Goal: Use online tool/utility: Utilize a website feature to perform a specific function

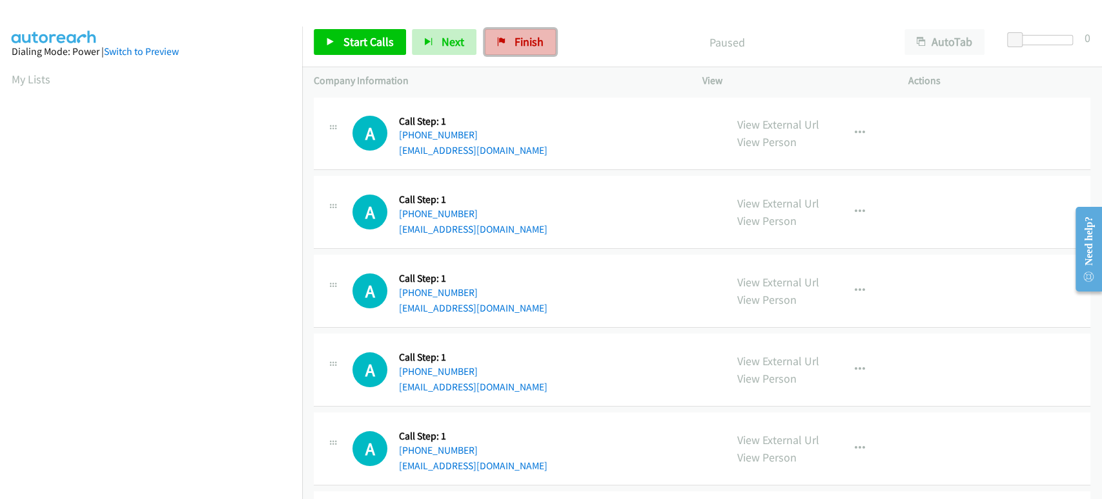
click at [515, 40] on span "Finish" at bounding box center [529, 41] width 29 height 15
click at [364, 43] on span "Start Calls" at bounding box center [369, 41] width 50 height 15
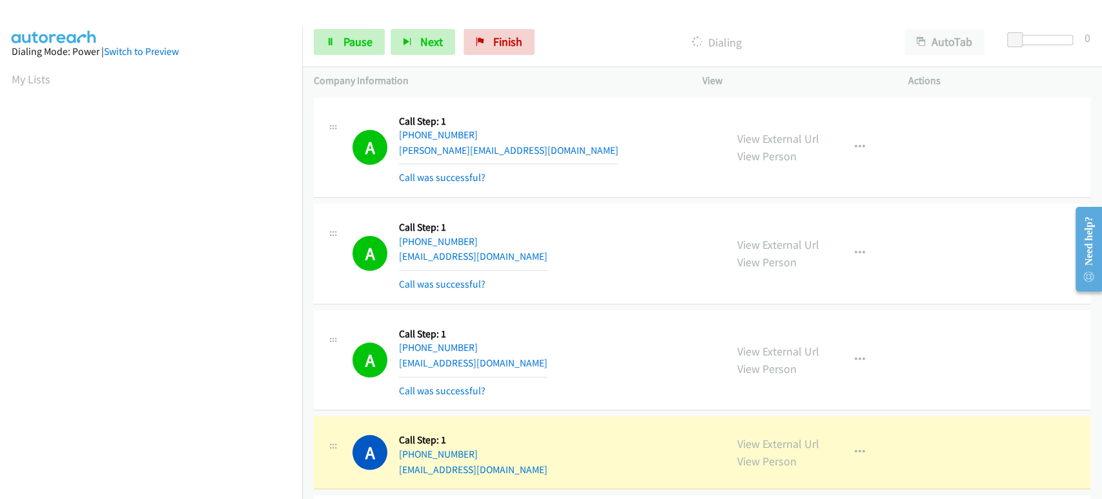
scroll to position [227, 0]
click at [345, 38] on span "Pause" at bounding box center [358, 41] width 29 height 15
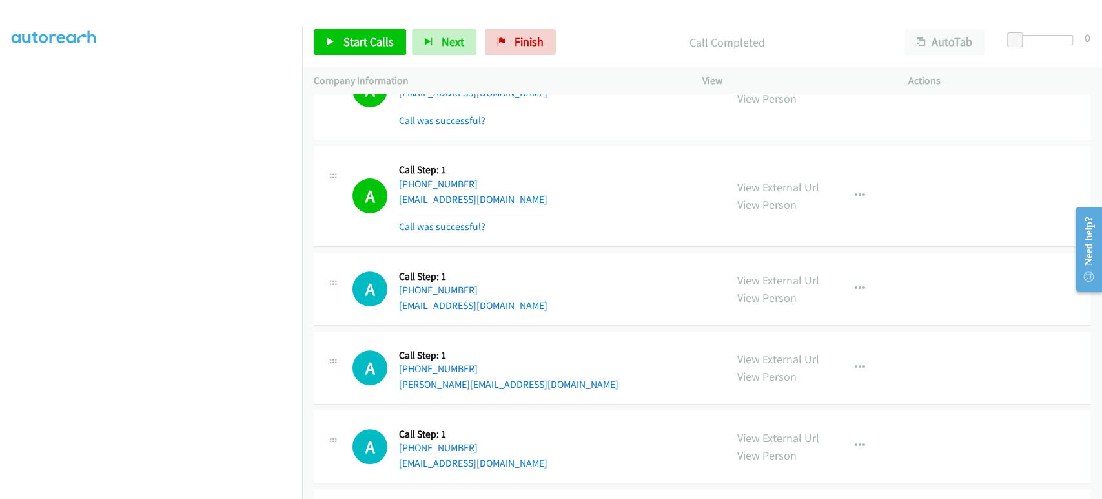
scroll to position [287, 0]
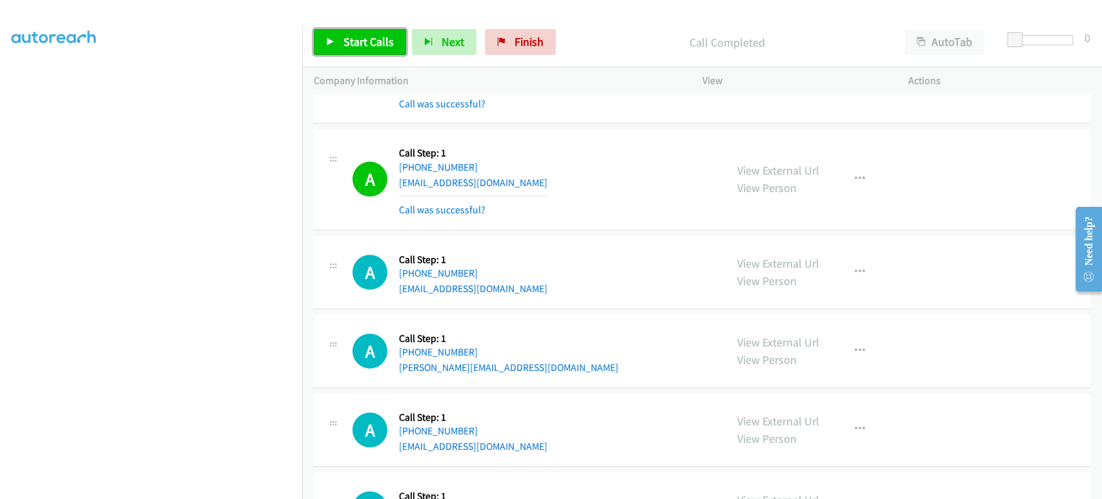
click at [371, 40] on span "Start Calls" at bounding box center [369, 41] width 50 height 15
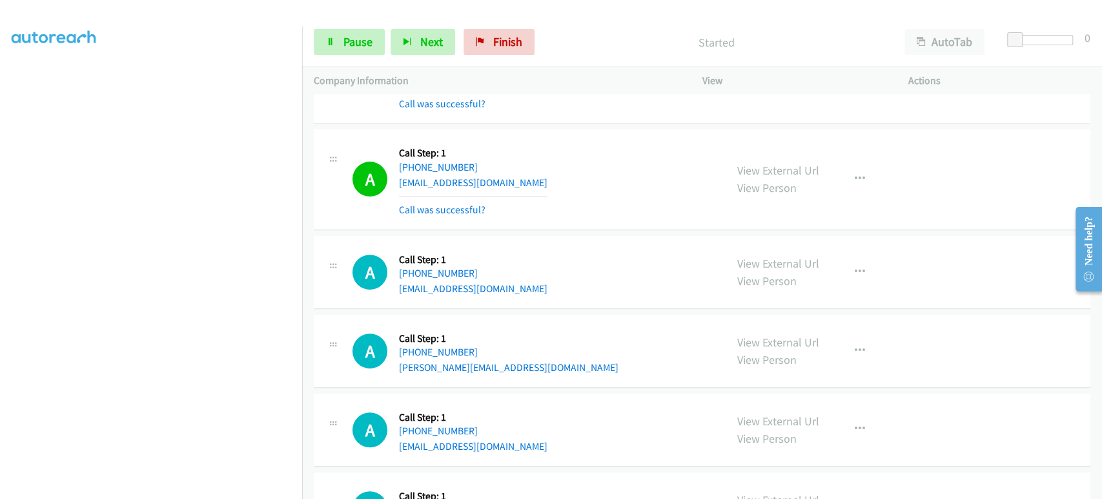
scroll to position [0, 0]
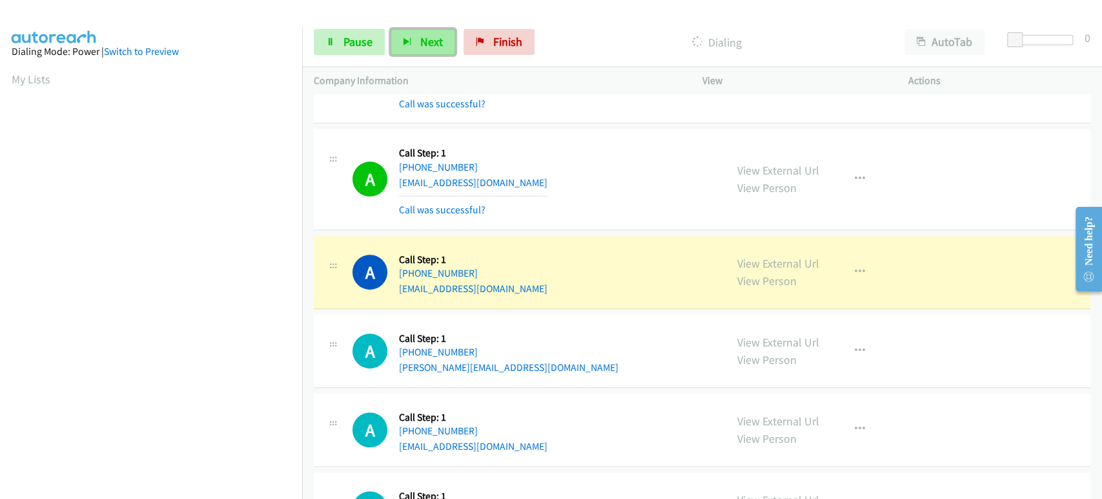
click at [407, 45] on icon "button" at bounding box center [407, 42] width 9 height 9
click at [351, 43] on span "Pause" at bounding box center [358, 41] width 29 height 15
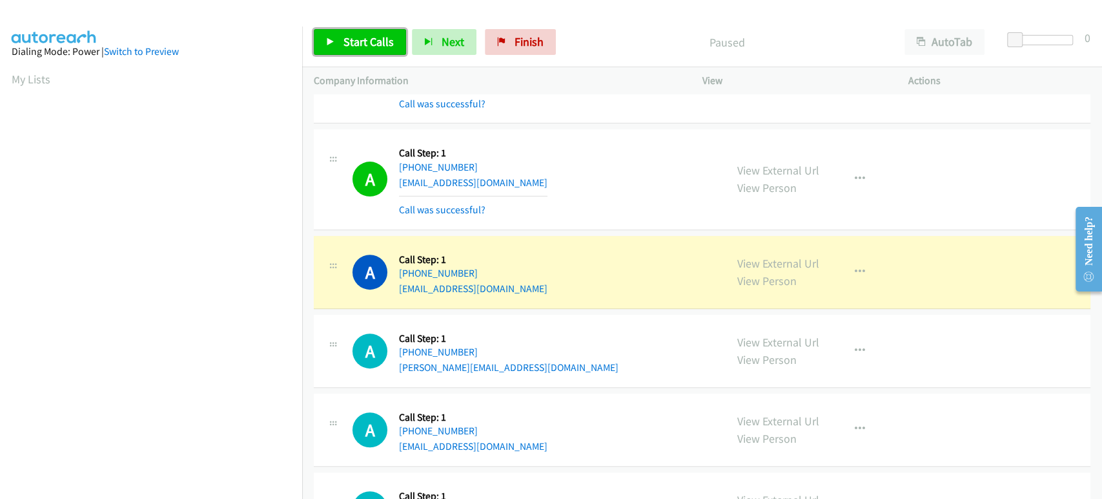
click at [352, 42] on span "Start Calls" at bounding box center [369, 41] width 50 height 15
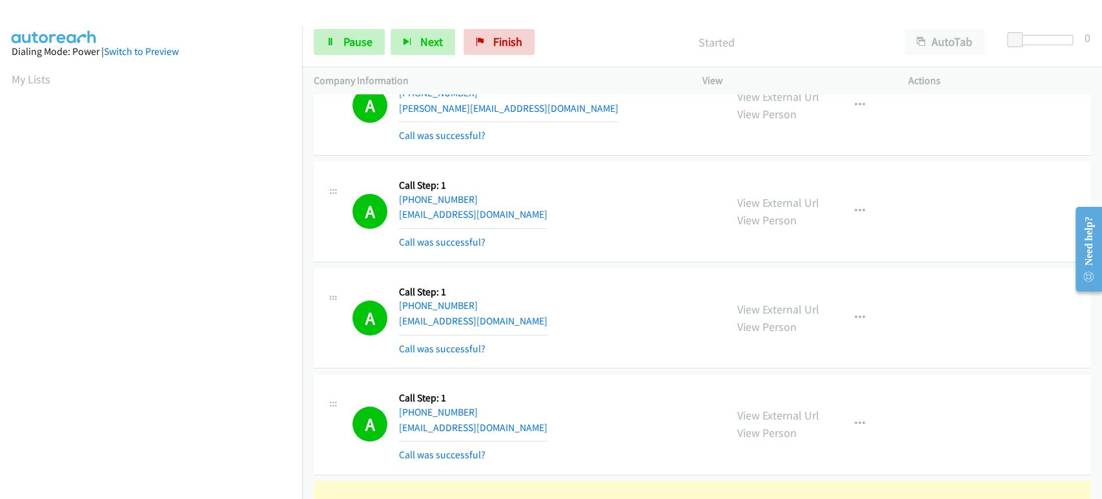
scroll to position [287, 0]
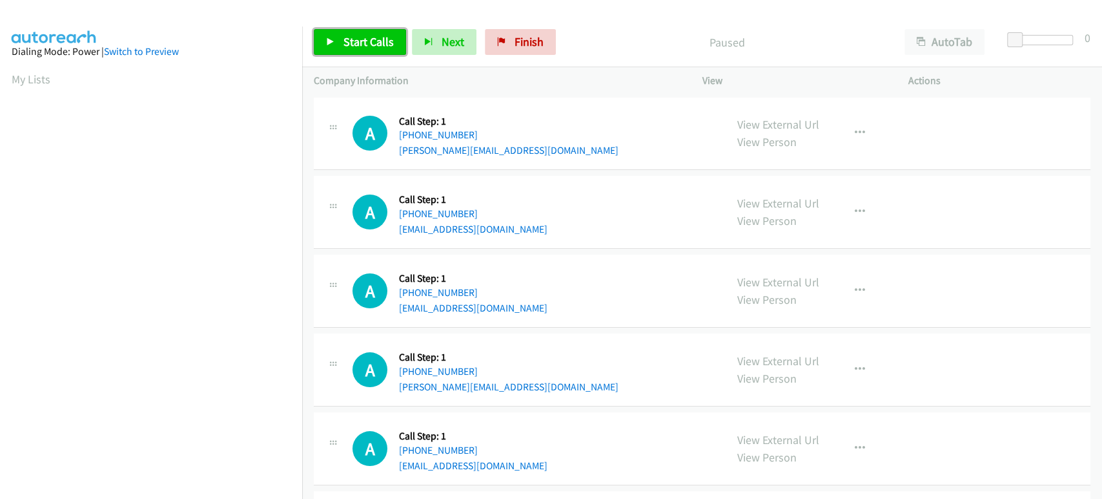
click at [359, 41] on span "Start Calls" at bounding box center [369, 41] width 50 height 15
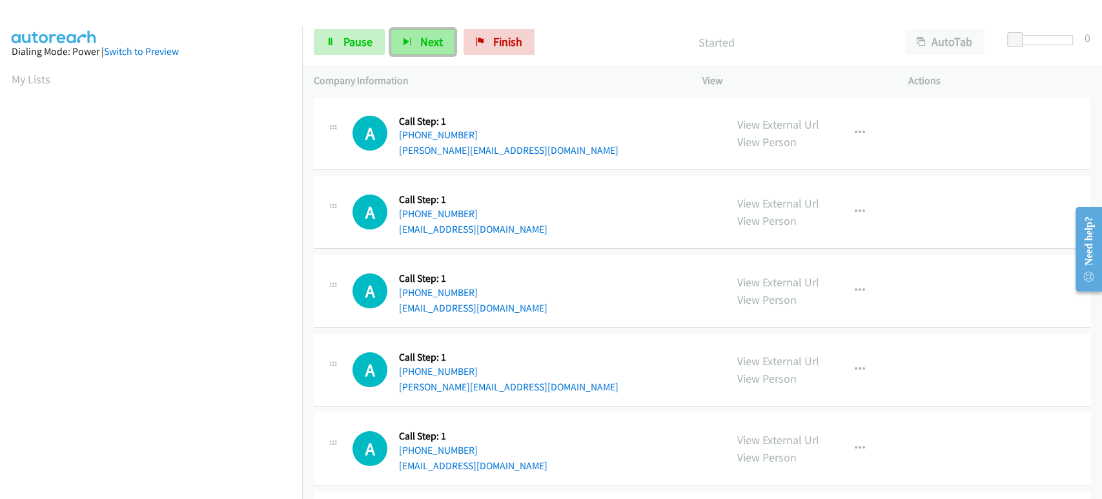
click at [425, 42] on span "Next" at bounding box center [431, 41] width 23 height 15
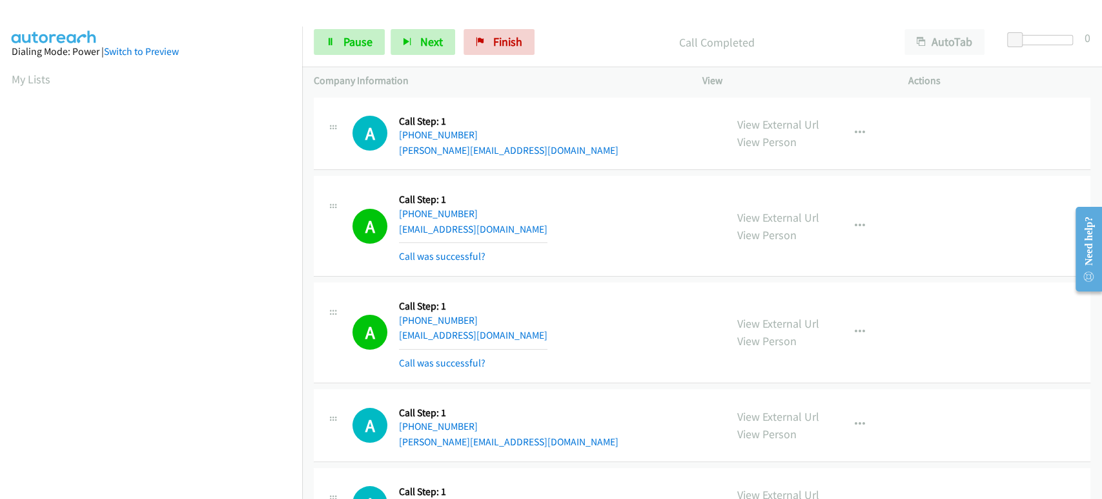
scroll to position [227, 0]
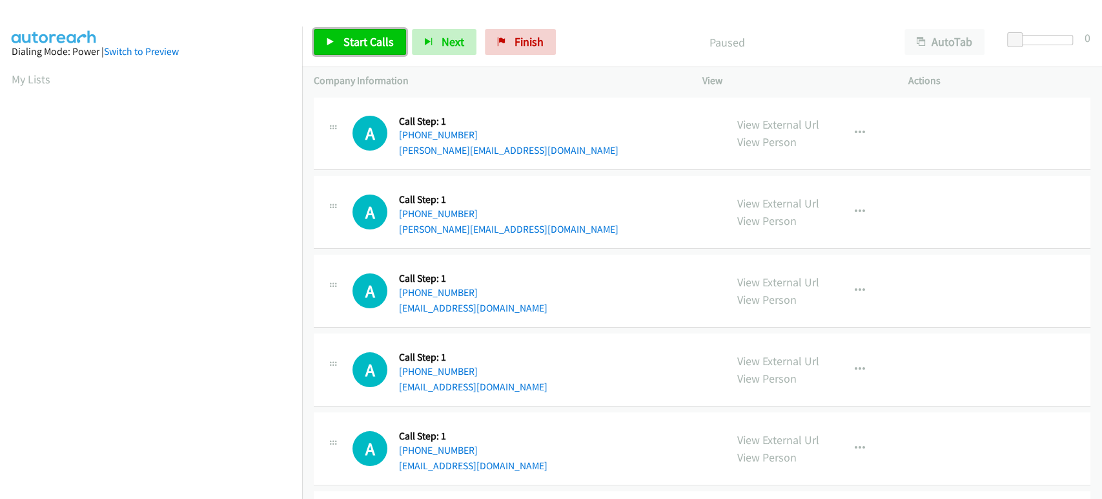
click at [356, 40] on span "Start Calls" at bounding box center [369, 41] width 50 height 15
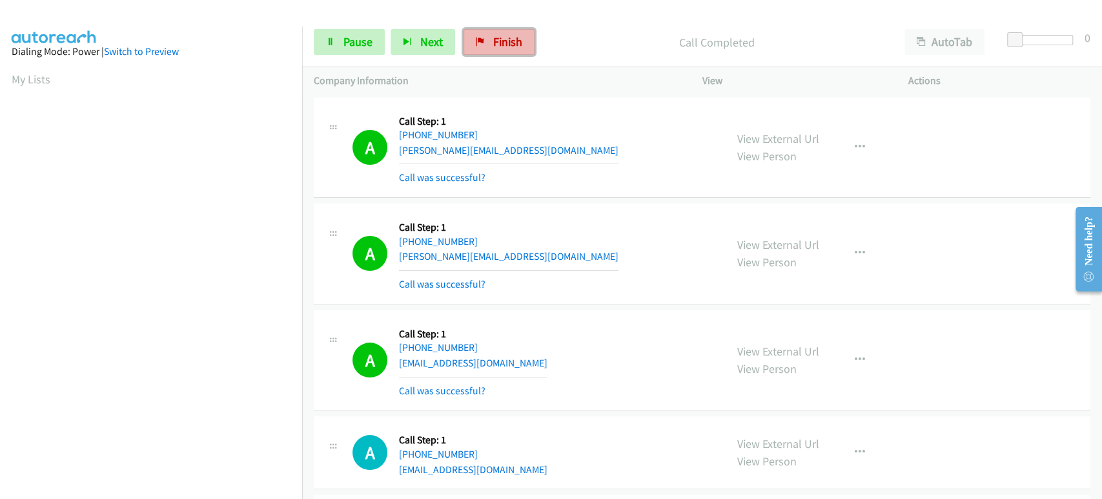
click at [503, 47] on span "Finish" at bounding box center [507, 41] width 29 height 15
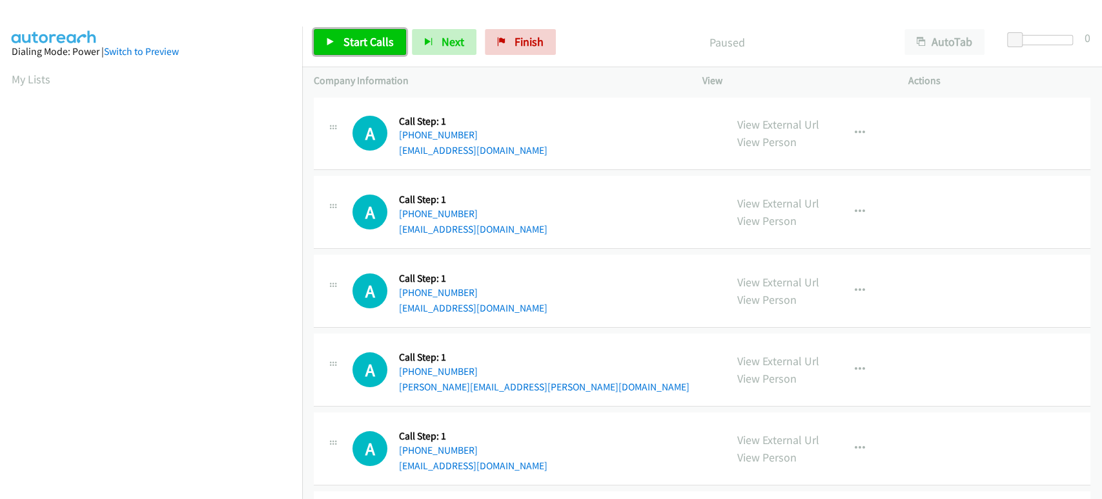
click at [367, 39] on span "Start Calls" at bounding box center [369, 41] width 50 height 15
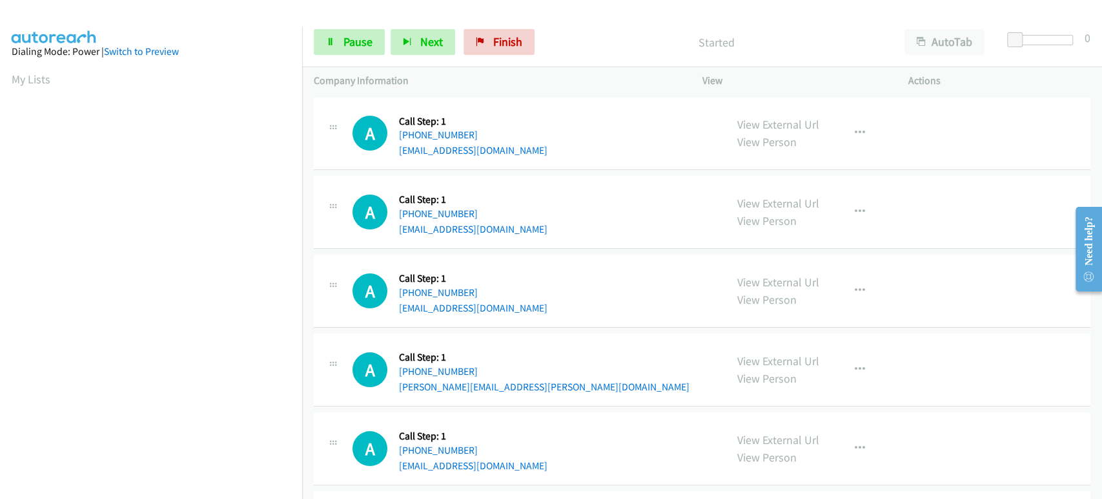
scroll to position [227, 0]
click at [328, 45] on icon at bounding box center [330, 42] width 9 height 9
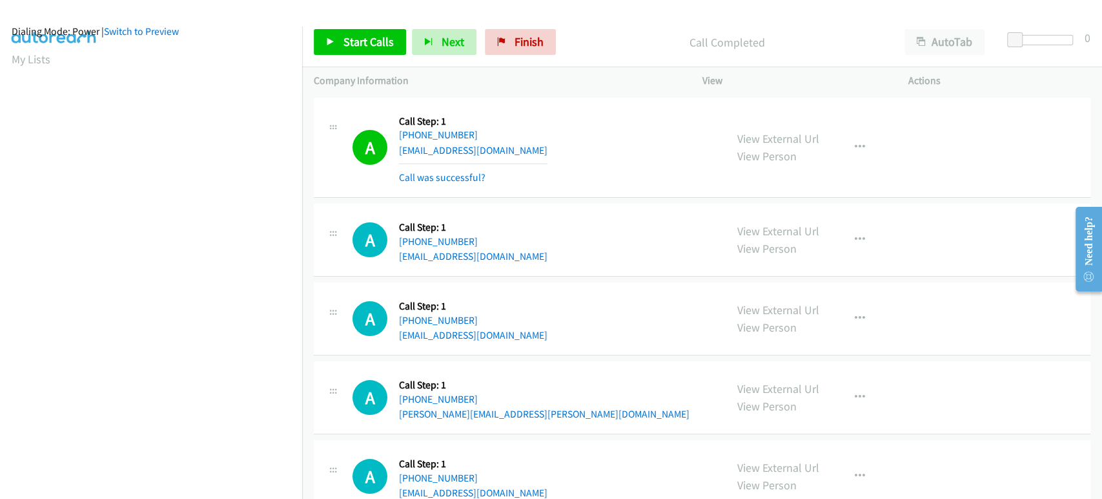
scroll to position [0, 0]
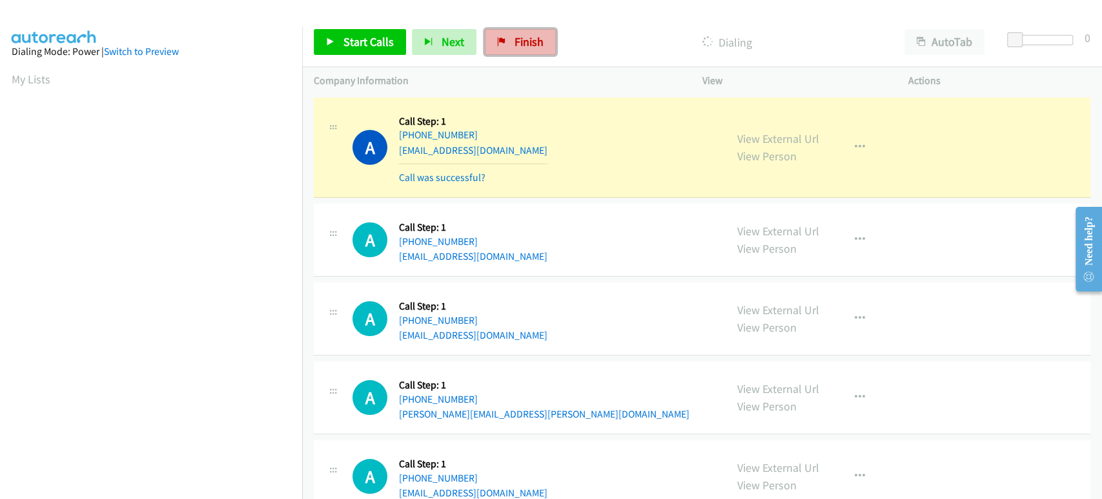
click at [515, 44] on span "Finish" at bounding box center [529, 41] width 29 height 15
